Goal: Task Accomplishment & Management: Manage account settings

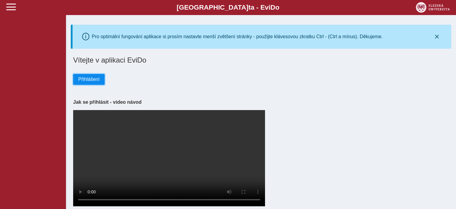
click at [89, 81] on span "Přihlášení" at bounding box center [88, 79] width 21 height 5
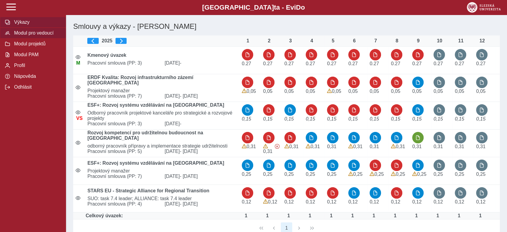
click at [52, 32] on span "Modul pro vedoucí" at bounding box center [36, 32] width 49 height 5
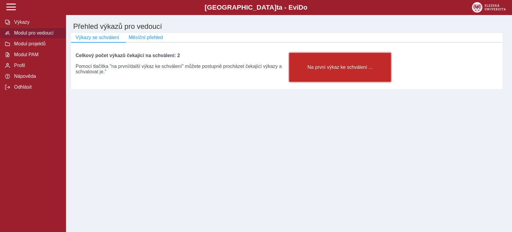
click at [301, 62] on button "Na první výkaz ke schválení ..." at bounding box center [340, 67] width 102 height 29
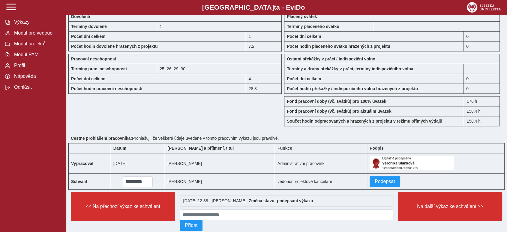
scroll to position [547, 0]
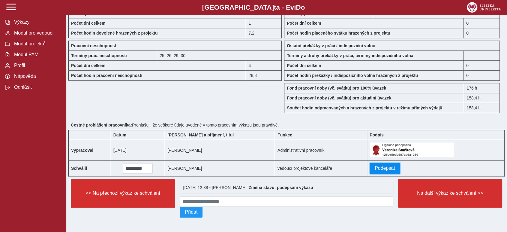
click at [375, 167] on span "Podepsat" at bounding box center [385, 167] width 20 height 5
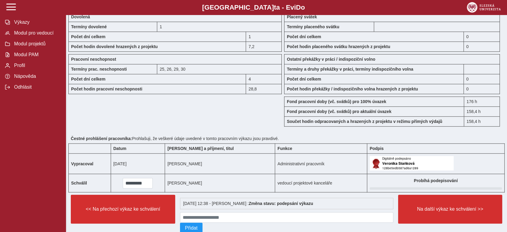
scroll to position [548, 0]
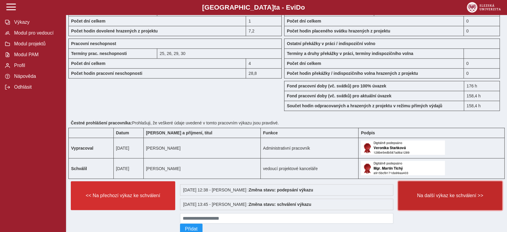
click at [435, 202] on button "Na další výkaz ke schválení >>" at bounding box center [450, 195] width 104 height 29
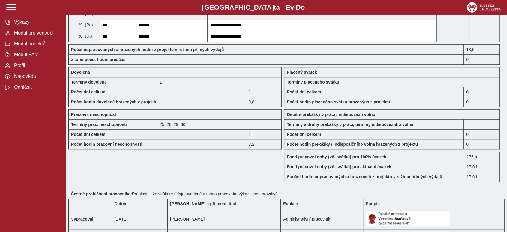
scroll to position [536, 0]
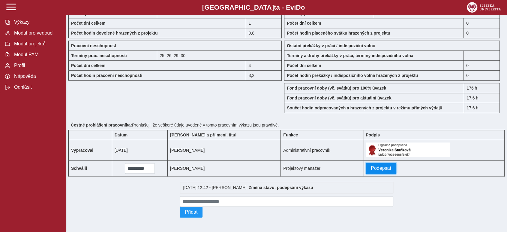
click at [371, 167] on span "Podepsat" at bounding box center [381, 167] width 20 height 5
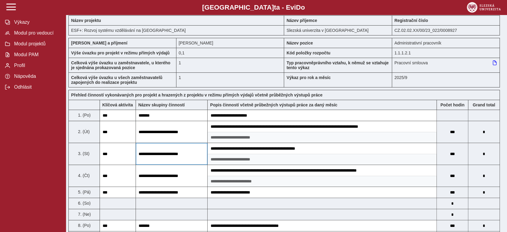
scroll to position [0, 0]
